Goal: Use online tool/utility: Utilize a website feature to perform a specific function

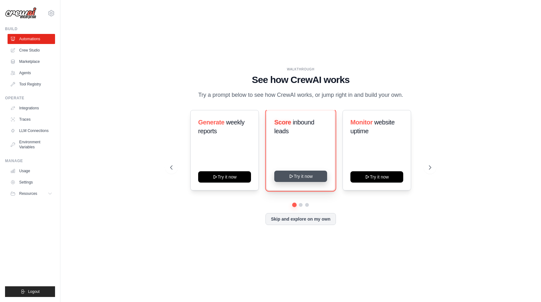
click at [304, 180] on button "Try it now" at bounding box center [300, 176] width 53 height 11
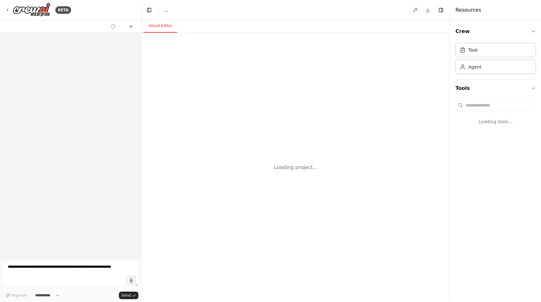
select select "****"
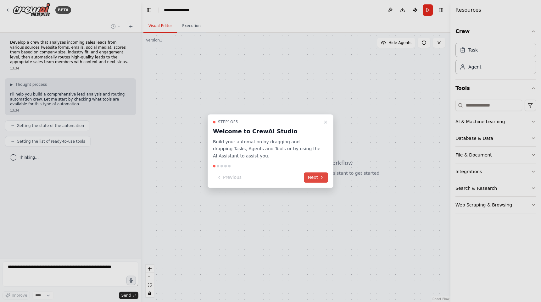
click at [316, 178] on button "Next" at bounding box center [316, 177] width 24 height 10
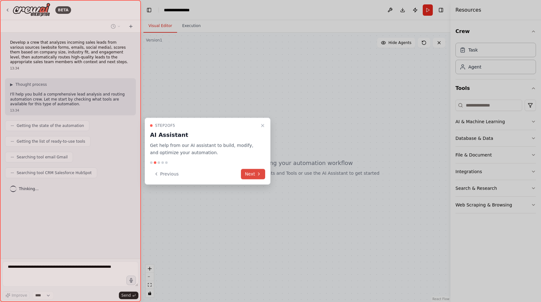
click at [252, 172] on button "Next" at bounding box center [253, 174] width 24 height 10
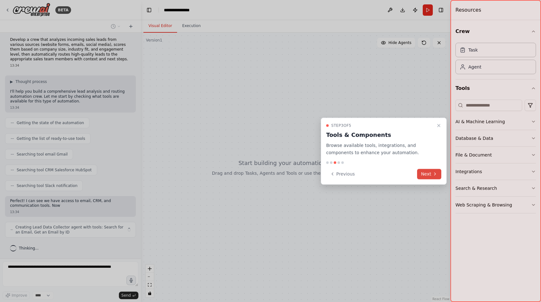
click at [428, 173] on button "Next" at bounding box center [429, 174] width 24 height 10
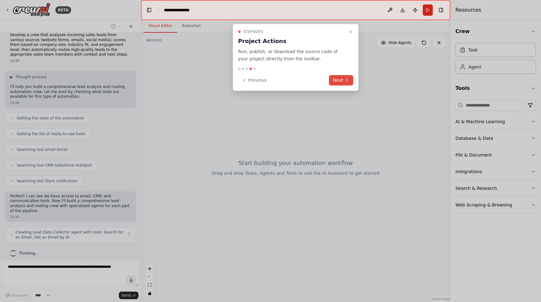
scroll to position [13, 0]
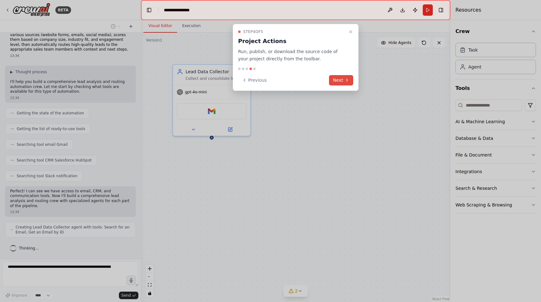
click at [340, 81] on button "Next" at bounding box center [341, 80] width 24 height 10
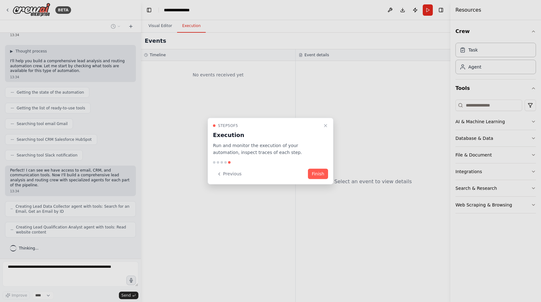
scroll to position [54, 0]
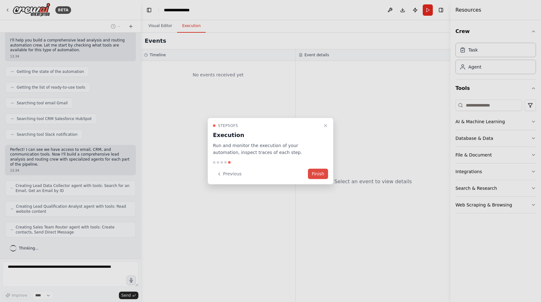
click at [321, 174] on button "Finish" at bounding box center [318, 174] width 20 height 10
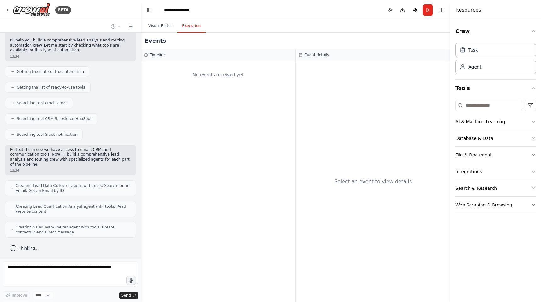
click at [191, 27] on button "Execution" at bounding box center [191, 26] width 29 height 13
click at [164, 26] on button "Visual Editor" at bounding box center [160, 26] width 34 height 13
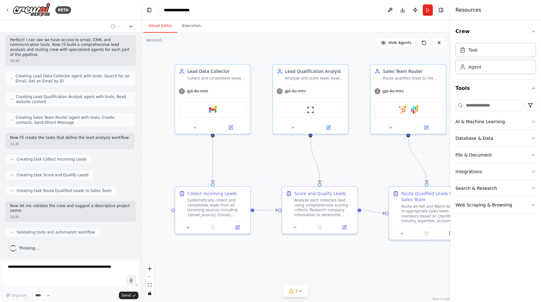
scroll to position [185, 0]
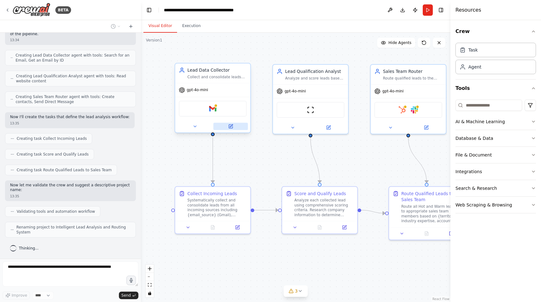
click at [232, 127] on icon at bounding box center [231, 127] width 4 height 4
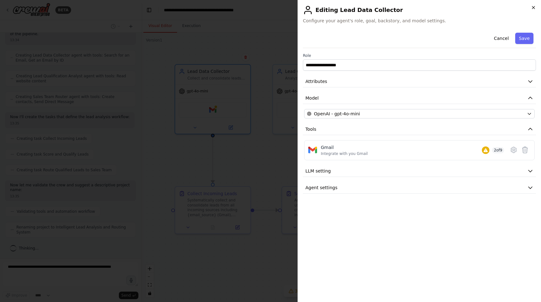
click at [533, 7] on icon "button" at bounding box center [533, 7] width 5 height 5
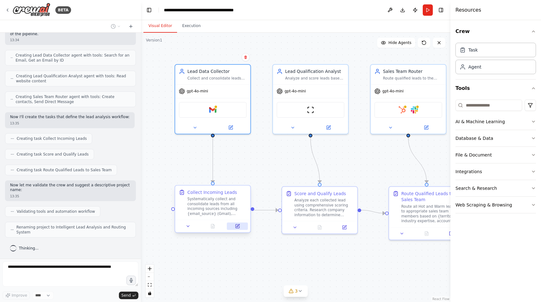
click at [238, 227] on icon at bounding box center [238, 227] width 4 height 4
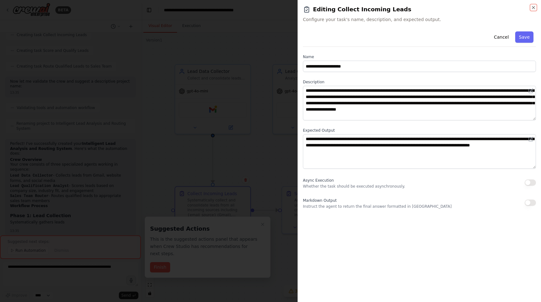
drag, startPoint x: 534, startPoint y: 8, endPoint x: 530, endPoint y: 9, distance: 4.6
click at [534, 8] on icon "button" at bounding box center [533, 7] width 5 height 5
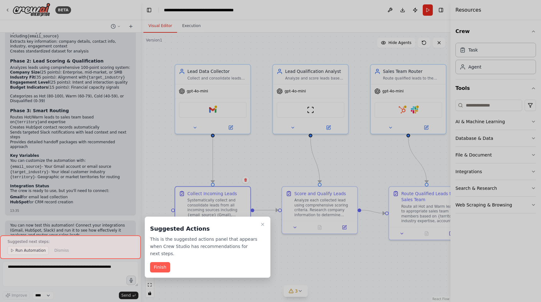
scroll to position [484, 0]
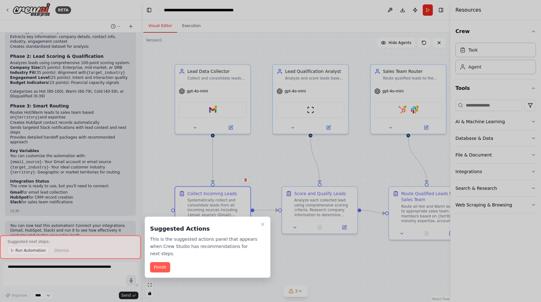
click at [158, 270] on button "Finish" at bounding box center [160, 267] width 20 height 10
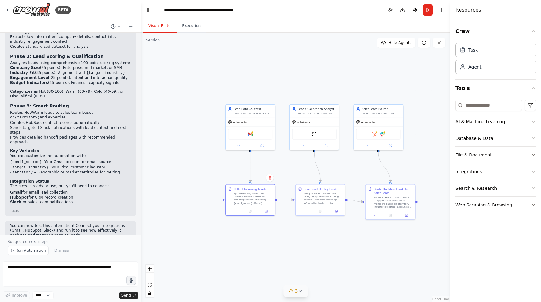
click at [302, 292] on icon at bounding box center [300, 291] width 5 height 5
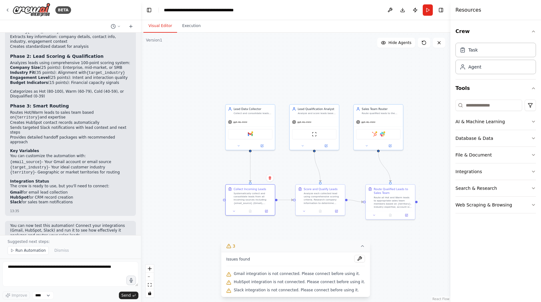
click at [356, 258] on button at bounding box center [360, 259] width 11 height 8
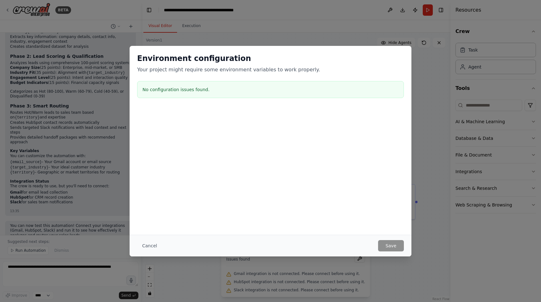
click at [146, 244] on button "Cancel" at bounding box center [149, 245] width 25 height 11
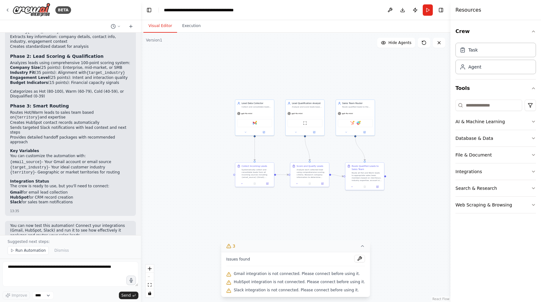
click at [361, 244] on button "3" at bounding box center [295, 247] width 149 height 12
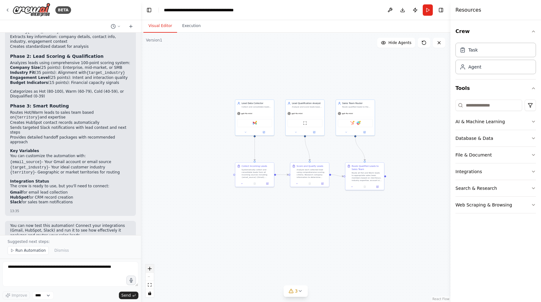
click at [151, 267] on icon "zoom in" at bounding box center [150, 269] width 4 height 4
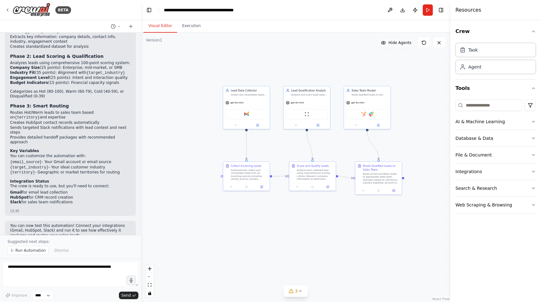
click at [400, 48] on button "Hide Agents" at bounding box center [396, 43] width 38 height 10
click at [396, 44] on span "Show Agents" at bounding box center [399, 42] width 25 height 5
click at [396, 44] on span "Hide Agents" at bounding box center [399, 42] width 23 height 5
click at [396, 44] on span "Show Agents" at bounding box center [399, 42] width 25 height 5
click at [396, 44] on span "Hide Agents" at bounding box center [399, 42] width 23 height 5
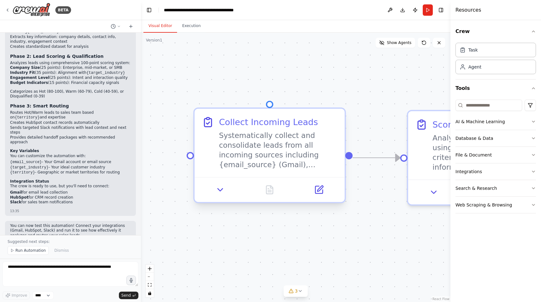
click at [282, 147] on div "Systematically collect and consolidate leads from all incoming sources includin…" at bounding box center [278, 150] width 118 height 39
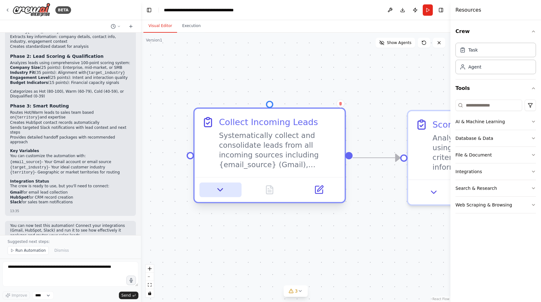
click at [221, 191] on icon at bounding box center [220, 190] width 5 height 3
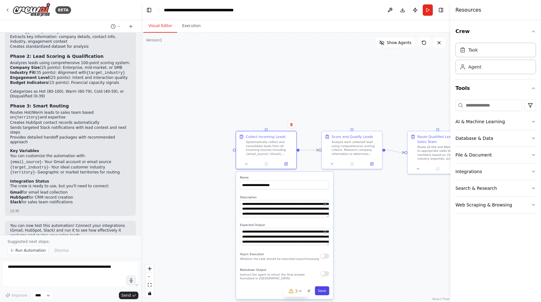
click at [324, 291] on button "Save" at bounding box center [322, 291] width 14 height 9
click at [351, 151] on div "Analyze each collected lead using comprehensive scoring criteria. Research comp…" at bounding box center [356, 147] width 48 height 16
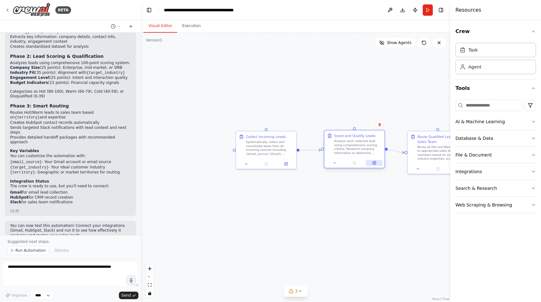
click at [376, 165] on button at bounding box center [374, 163] width 17 height 6
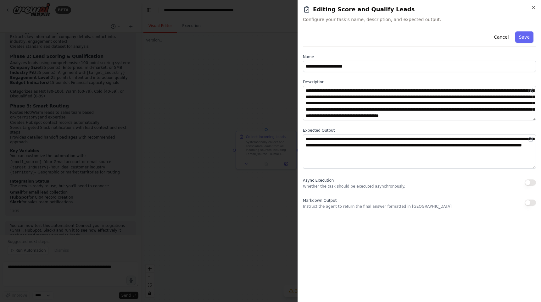
drag, startPoint x: 532, startPoint y: 6, endPoint x: 528, endPoint y: 10, distance: 5.3
click at [532, 6] on icon "button" at bounding box center [533, 7] width 3 height 3
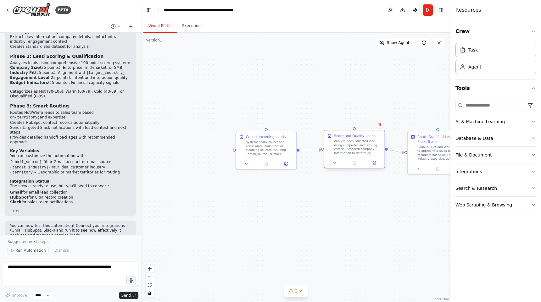
click at [335, 166] on div at bounding box center [354, 163] width 60 height 10
click at [336, 164] on icon at bounding box center [335, 163] width 4 height 4
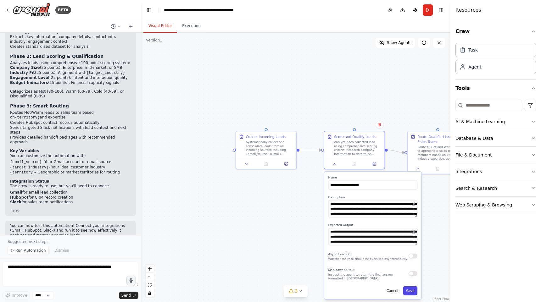
click at [412, 292] on button "Save" at bounding box center [410, 291] width 14 height 9
click at [245, 162] on icon at bounding box center [246, 163] width 4 height 4
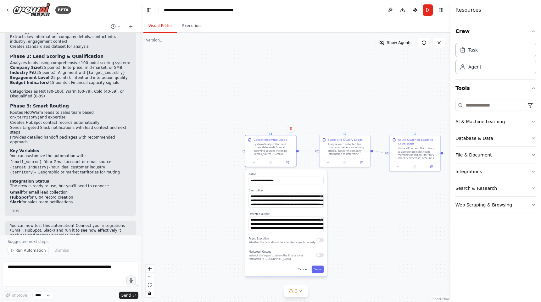
click at [389, 45] on span "Show Agents" at bounding box center [399, 42] width 25 height 5
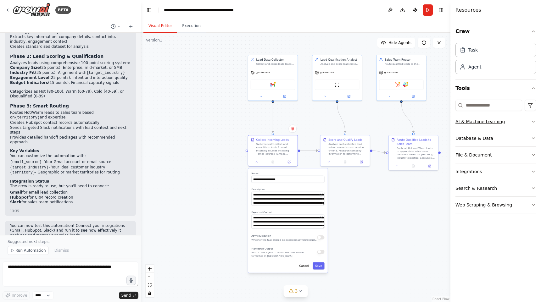
click at [534, 122] on icon "button" at bounding box center [533, 121] width 5 height 5
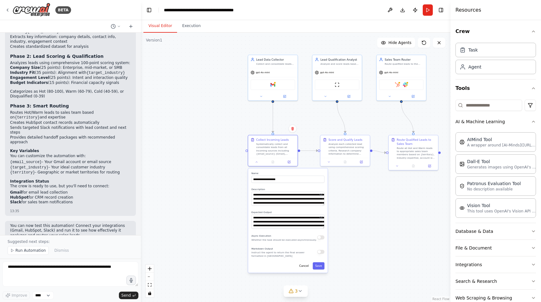
click at [147, 10] on button "Toggle Left Sidebar" at bounding box center [149, 10] width 9 height 9
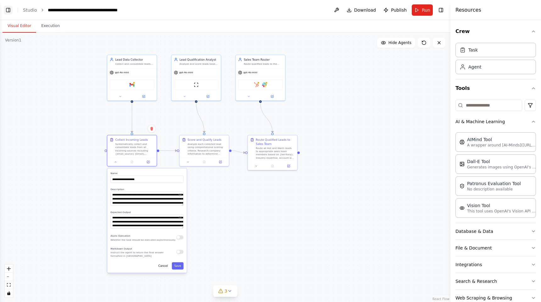
click at [6, 8] on button "Toggle Left Sidebar" at bounding box center [8, 10] width 9 height 9
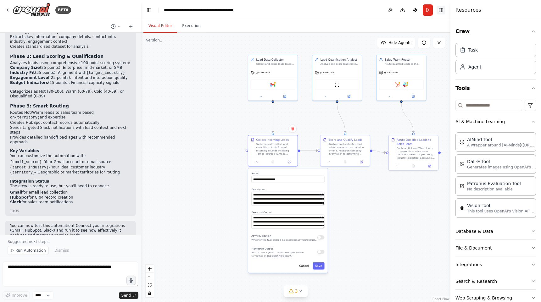
click at [439, 8] on button "Toggle Right Sidebar" at bounding box center [441, 10] width 9 height 9
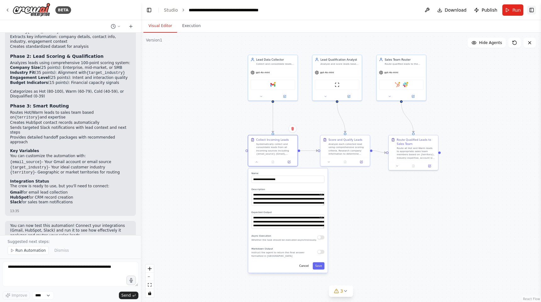
click at [530, 7] on button "Toggle Right Sidebar" at bounding box center [531, 10] width 9 height 9
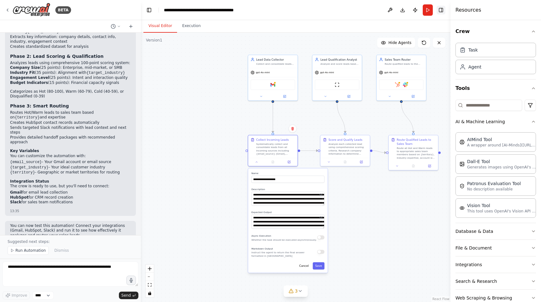
click at [530, 7] on div "Resources" at bounding box center [495, 10] width 91 height 20
click at [441, 11] on button "Toggle Right Sidebar" at bounding box center [441, 10] width 9 height 9
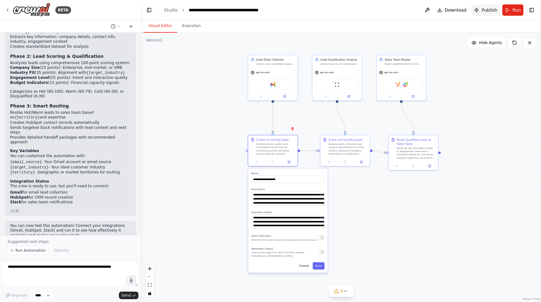
click at [486, 10] on span "Publish" at bounding box center [490, 10] width 16 height 6
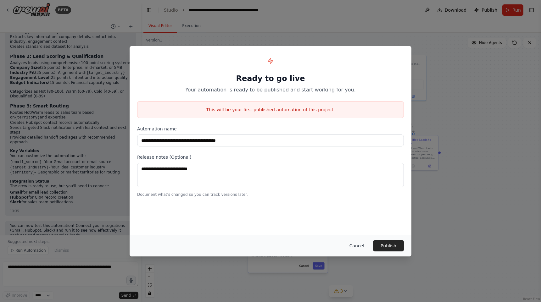
click at [360, 245] on button "Cancel" at bounding box center [356, 245] width 25 height 11
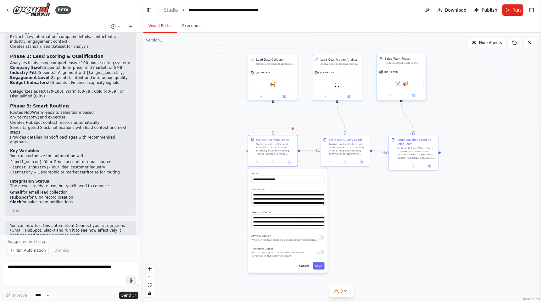
click at [408, 83] on div "HubSpot Slack" at bounding box center [401, 84] width 45 height 10
click at [390, 97] on icon at bounding box center [389, 95] width 3 height 3
drag, startPoint x: 384, startPoint y: 122, endPoint x: 381, endPoint y: 123, distance: 3.4
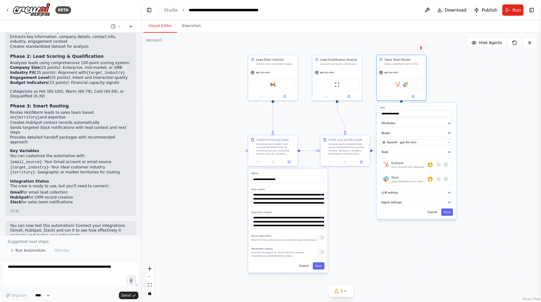
click at [493, 94] on div ".deletable-edge-delete-btn { width: 20px; height: 20px; border: 0px solid #ffff…" at bounding box center [341, 168] width 400 height 270
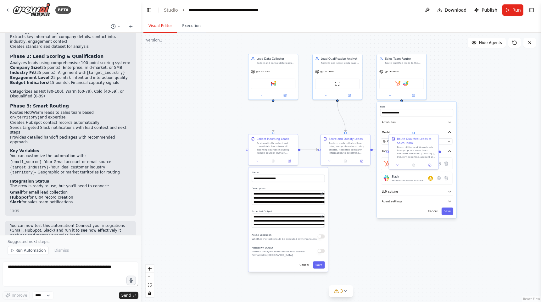
click at [488, 86] on div ".deletable-edge-delete-btn { width: 20px; height: 20px; border: 0px solid #ffff…" at bounding box center [341, 168] width 400 height 270
click at [218, 92] on div ".deletable-edge-delete-btn { width: 20px; height: 20px; border: 0px solid #ffff…" at bounding box center [341, 168] width 400 height 270
click at [222, 95] on div ".deletable-edge-delete-btn { width: 20px; height: 20px; border: 0px solid #ffff…" at bounding box center [341, 168] width 400 height 270
click at [178, 68] on div ".deletable-edge-delete-btn { width: 20px; height: 20px; border: 0px solid #ffff…" at bounding box center [341, 168] width 400 height 270
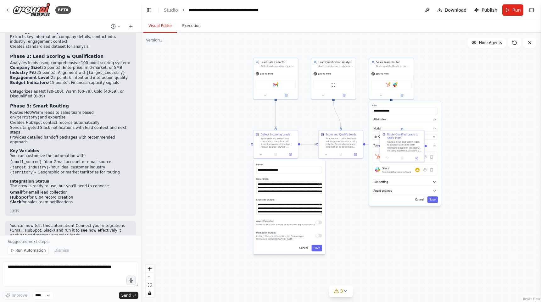
click at [148, 64] on div ".deletable-edge-delete-btn { width: 20px; height: 20px; border: 0px solid #ffff…" at bounding box center [341, 168] width 400 height 270
click at [147, 9] on button "Toggle Left Sidebar" at bounding box center [149, 10] width 9 height 9
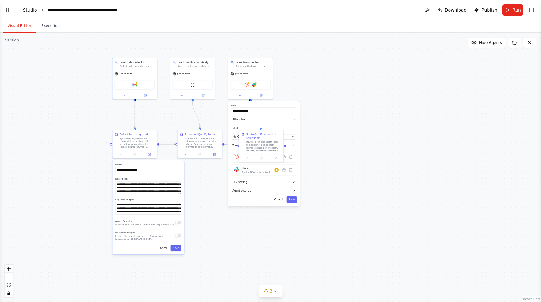
click at [29, 10] on link "Studio" at bounding box center [30, 10] width 14 height 5
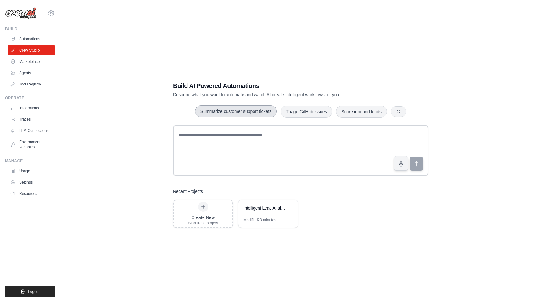
scroll to position [3, 0]
click at [245, 112] on button "Summarize customer support tickets" at bounding box center [236, 111] width 82 height 12
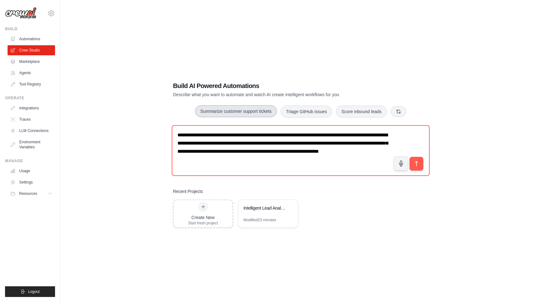
scroll to position [3, 0]
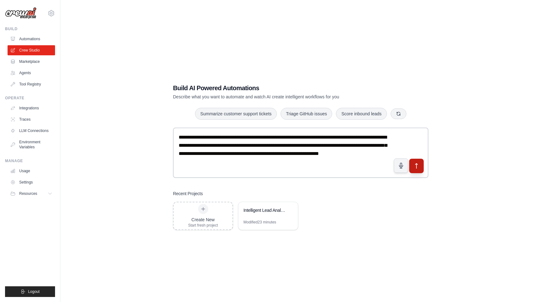
click at [411, 164] on button "submit" at bounding box center [416, 166] width 14 height 14
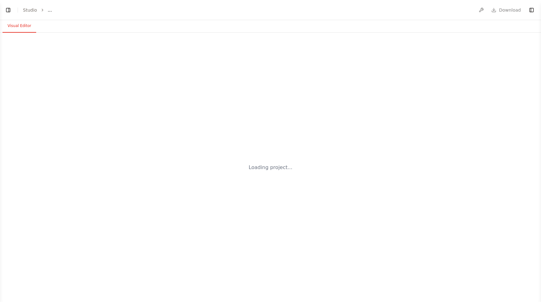
select select "****"
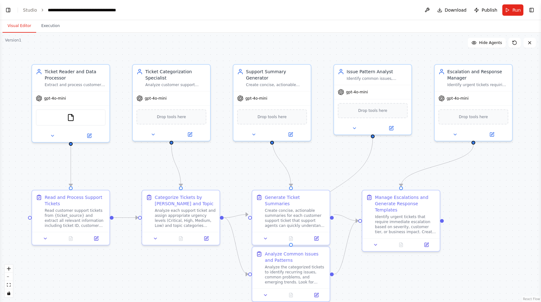
scroll to position [416, 0]
click at [276, 113] on span "Drop tools here" at bounding box center [271, 116] width 29 height 6
click at [352, 46] on div ".deletable-edge-delete-btn { width: 20px; height: 20px; border: 0px solid #ffff…" at bounding box center [270, 168] width 541 height 270
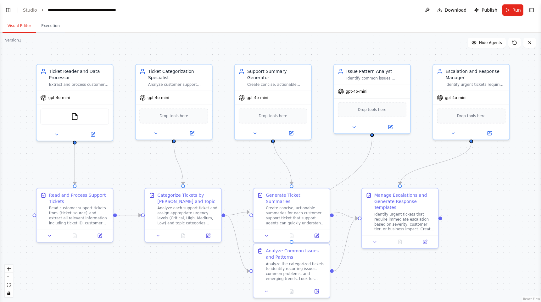
click at [534, 8] on button "Toggle Right Sidebar" at bounding box center [531, 10] width 9 height 9
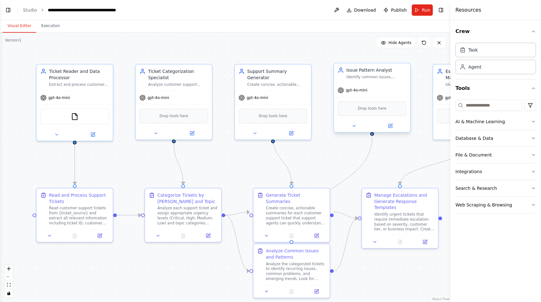
drag, startPoint x: 478, startPoint y: 122, endPoint x: 336, endPoint y: 111, distance: 143.2
click at [268, 109] on div "BETA Create a crew that automatically reads through customer support tickets, c…" at bounding box center [270, 151] width 541 height 302
drag, startPoint x: 487, startPoint y: 118, endPoint x: 287, endPoint y: 114, distance: 200.1
click at [270, 114] on div "BETA Create a crew that automatically reads through customer support tickets, c…" at bounding box center [270, 151] width 541 height 302
click at [534, 121] on icon "button" at bounding box center [533, 121] width 5 height 5
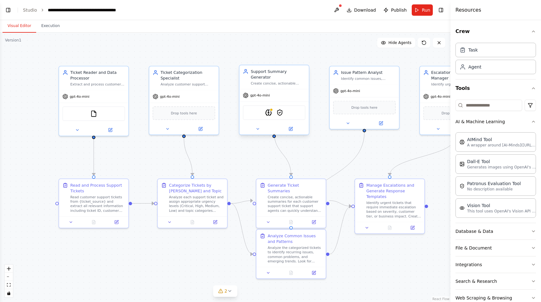
click at [301, 111] on div "AIMindTool PatronusEvalTool" at bounding box center [274, 112] width 63 height 15
